Goal: Task Accomplishment & Management: Manage account settings

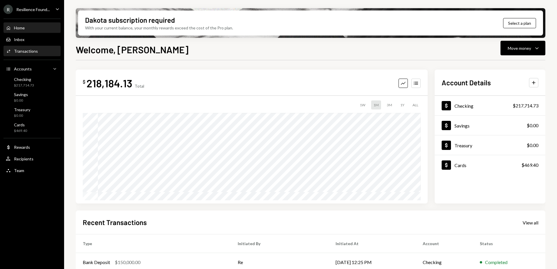
click at [31, 50] on div "Transactions" at bounding box center [26, 51] width 24 height 5
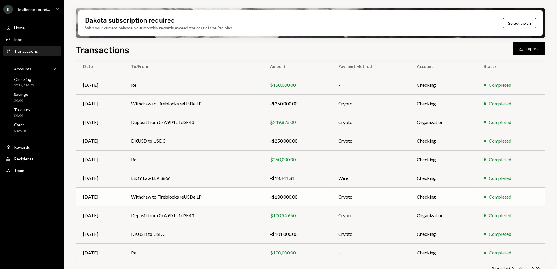
scroll to position [63, 0]
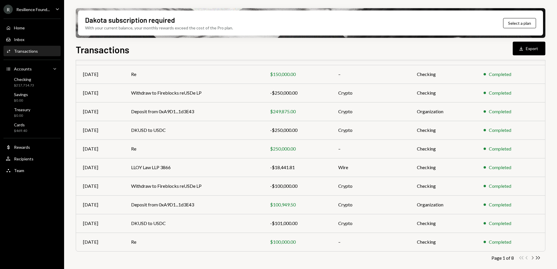
click at [531, 258] on icon "Chevron Right" at bounding box center [533, 258] width 6 height 6
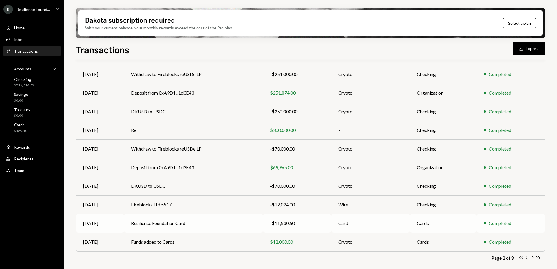
click at [233, 222] on td "Resilience Foundation Card" at bounding box center [193, 223] width 139 height 19
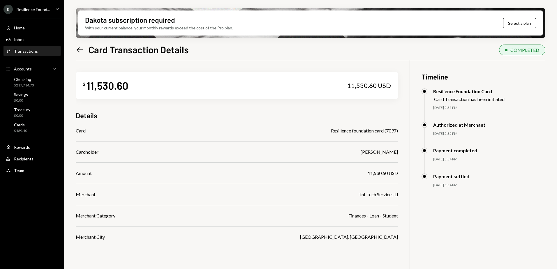
click at [158, 115] on div "Details" at bounding box center [237, 116] width 322 height 10
drag, startPoint x: 157, startPoint y: 61, endPoint x: 243, endPoint y: 112, distance: 100.3
click at [157, 61] on div "$ 11,530.60 11,530.60 USD Details Card Resilience foundation card (7097) Cardho…" at bounding box center [237, 150] width 322 height 180
drag, startPoint x: 131, startPoint y: 62, endPoint x: 170, endPoint y: 54, distance: 39.5
click at [131, 62] on div "$ 11,530.60 11,530.60 USD Details Card Resilience foundation card (7097) Cardho…" at bounding box center [237, 150] width 322 height 180
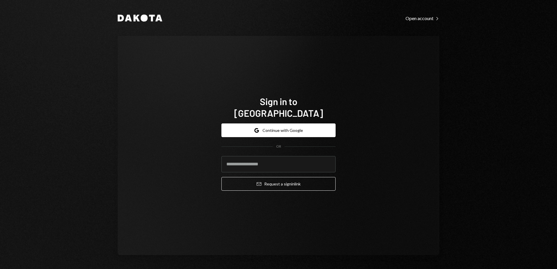
type input "**********"
